Goal: Check status: Check status

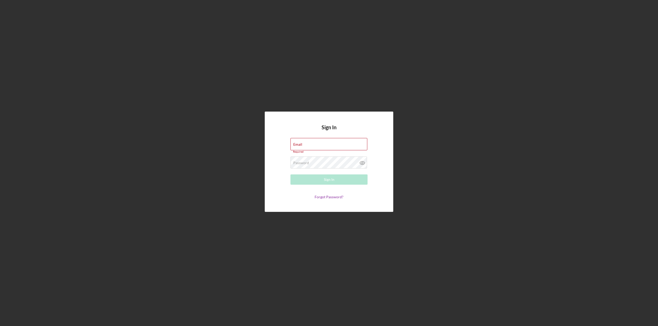
type input "[EMAIL_ADDRESS][DOMAIN_NAME]"
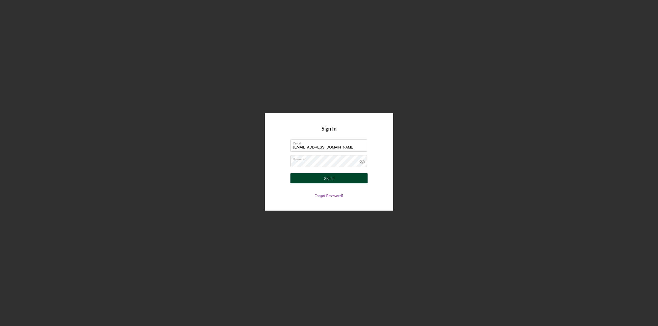
click at [348, 177] on button "Sign In" at bounding box center [328, 178] width 77 height 10
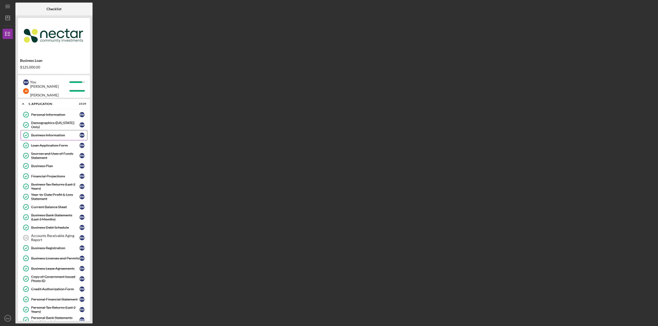
scroll to position [70, 0]
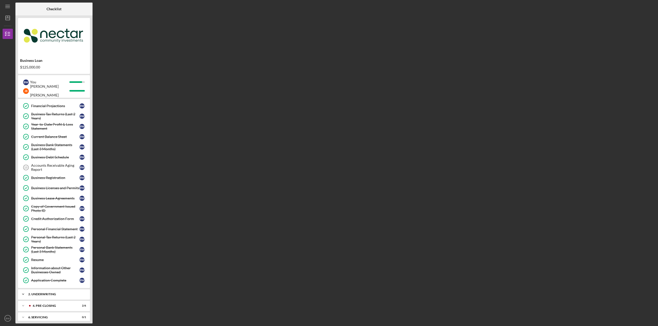
click at [26, 290] on icon "Icon/Expander" at bounding box center [23, 294] width 10 height 10
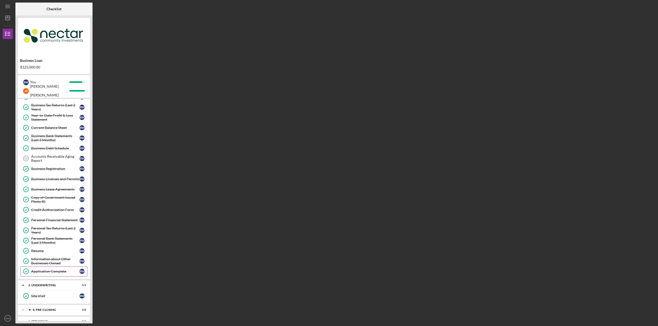
scroll to position [83, 0]
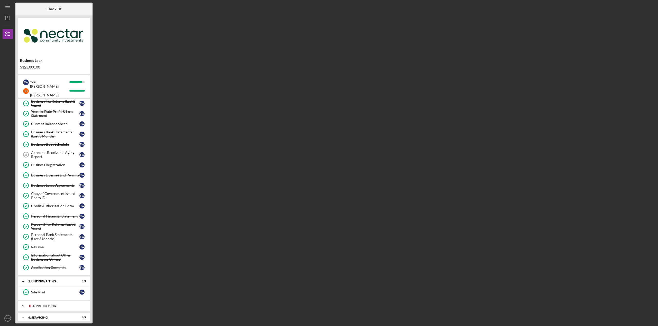
click at [23, 306] on polyline at bounding box center [23, 306] width 2 height 1
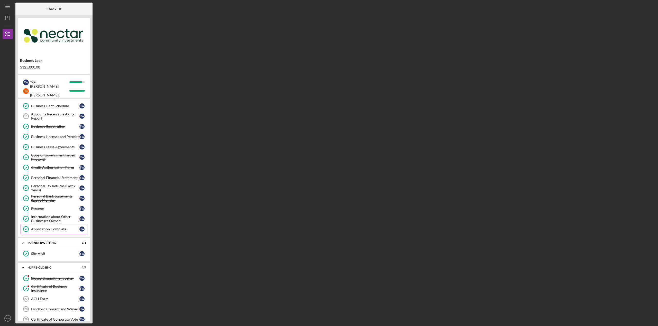
scroll to position [147, 0]
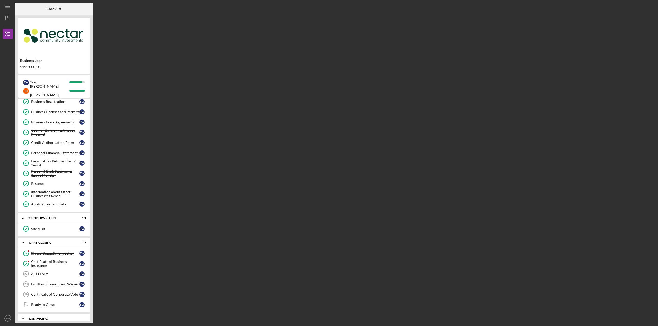
click at [24, 315] on icon "Icon/Expander" at bounding box center [23, 319] width 10 height 10
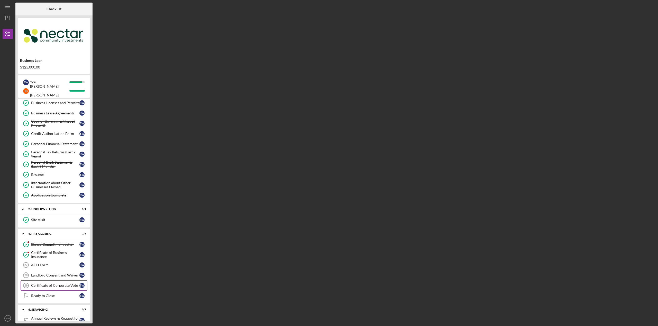
scroll to position [160, 0]
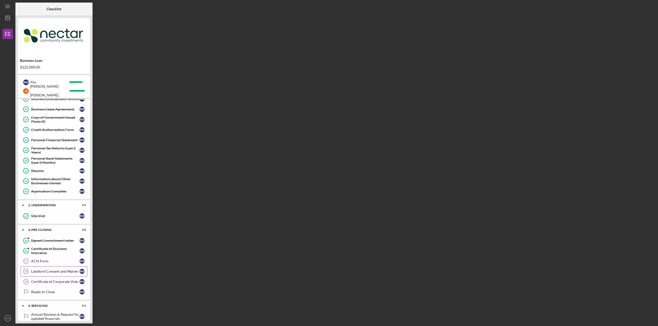
click at [53, 270] on div "Landlord Consent and Waiver" at bounding box center [55, 272] width 48 height 4
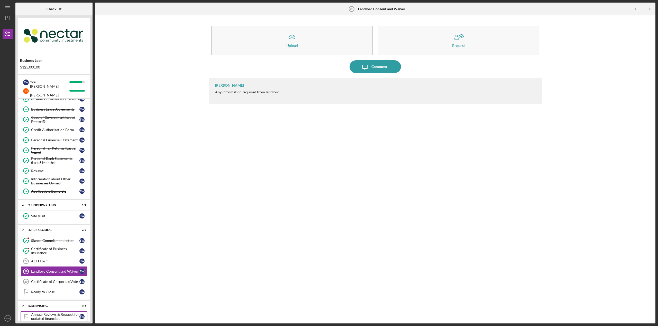
click at [42, 313] on div "Annual Reviews & Request for updated financials" at bounding box center [55, 317] width 48 height 8
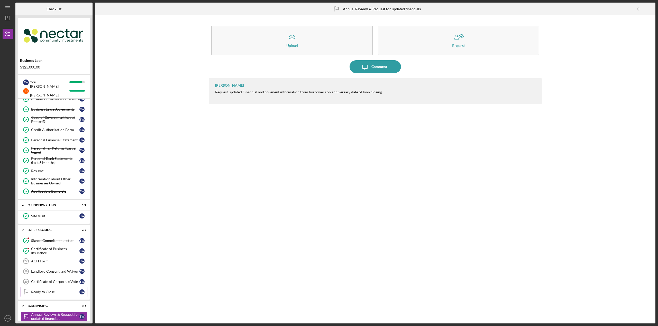
click at [49, 290] on link "Ready to Close Ready to Close B W" at bounding box center [54, 292] width 67 height 10
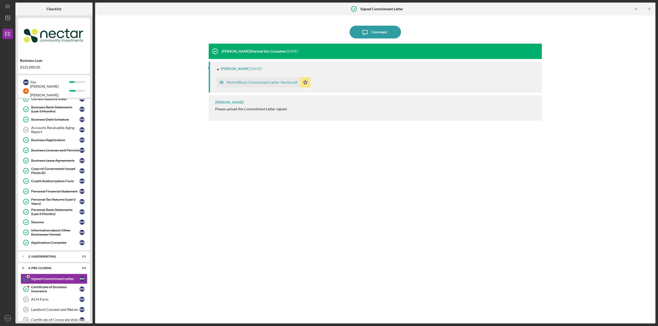
scroll to position [116, 0]
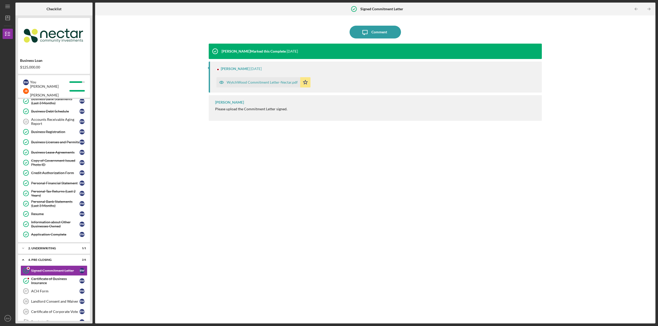
click at [288, 82] on div "WytchWood Commitment Letter-Nectar.pdf" at bounding box center [262, 82] width 71 height 4
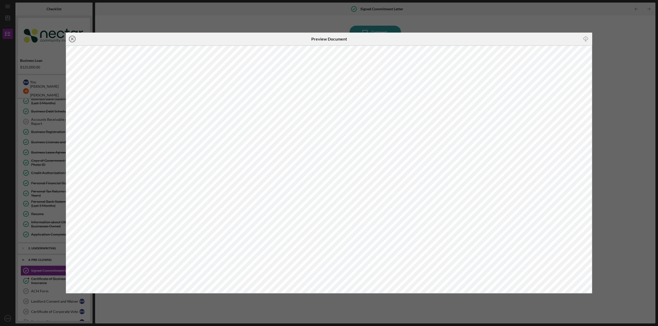
click at [70, 39] on icon "Icon/Close" at bounding box center [72, 39] width 13 height 13
